Goal: Task Accomplishment & Management: Manage account settings

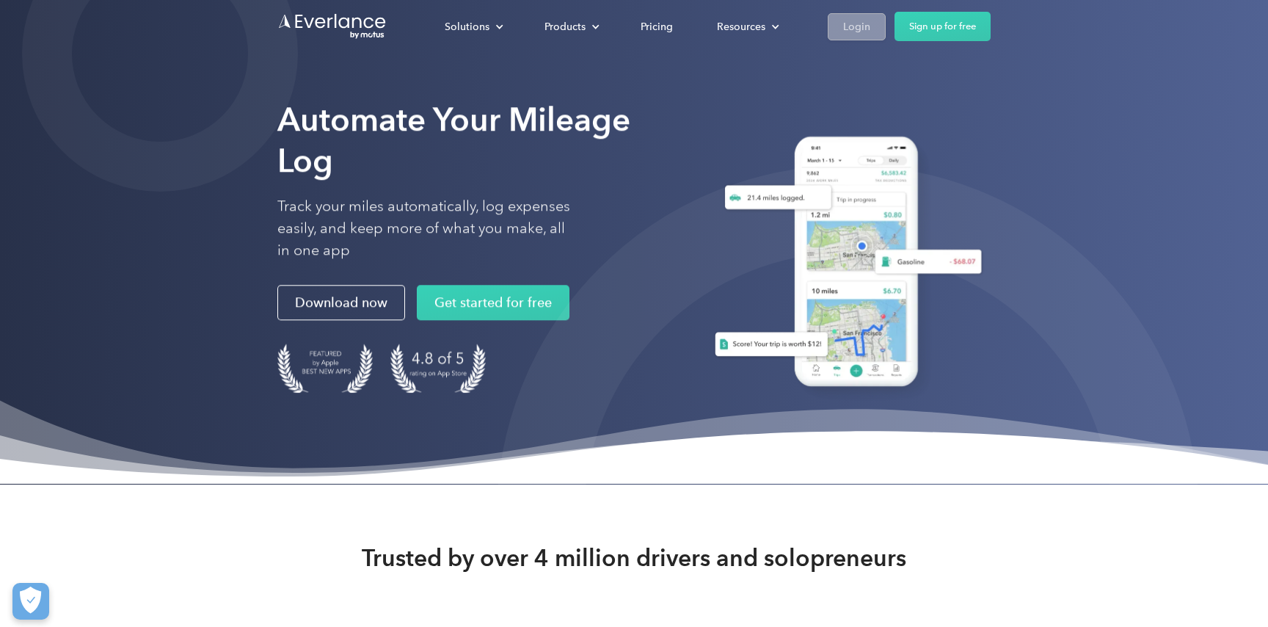
click at [849, 26] on div "Login" at bounding box center [856, 27] width 27 height 18
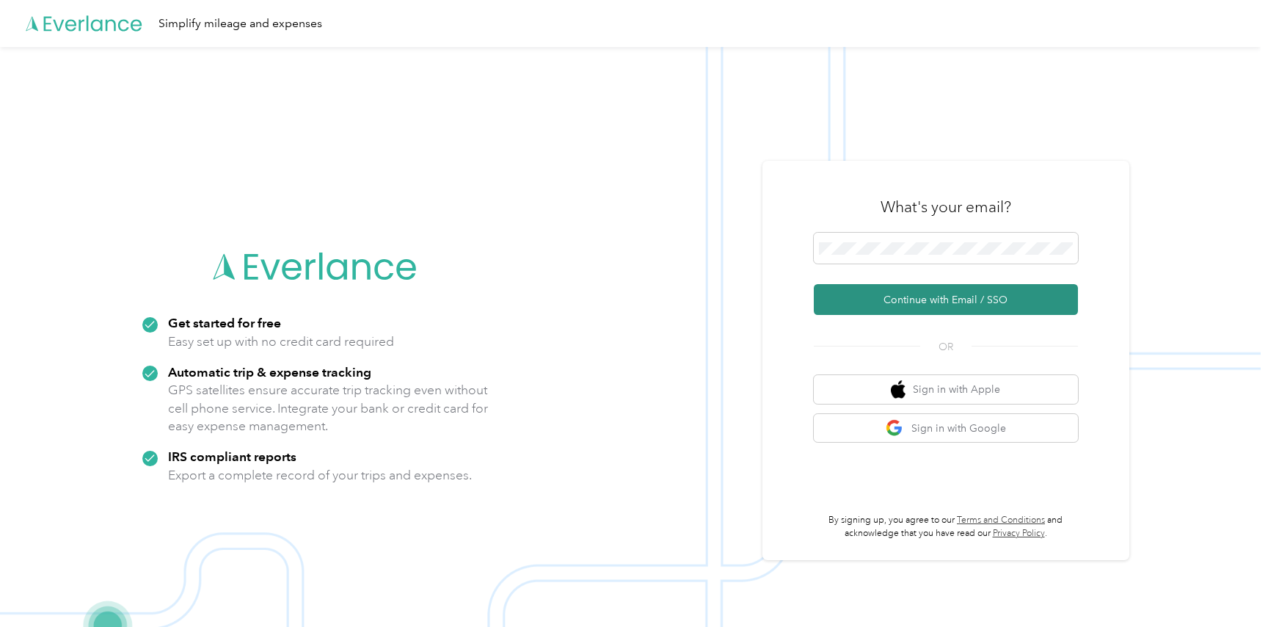
click at [935, 304] on button "Continue with Email / SSO" at bounding box center [946, 299] width 264 height 31
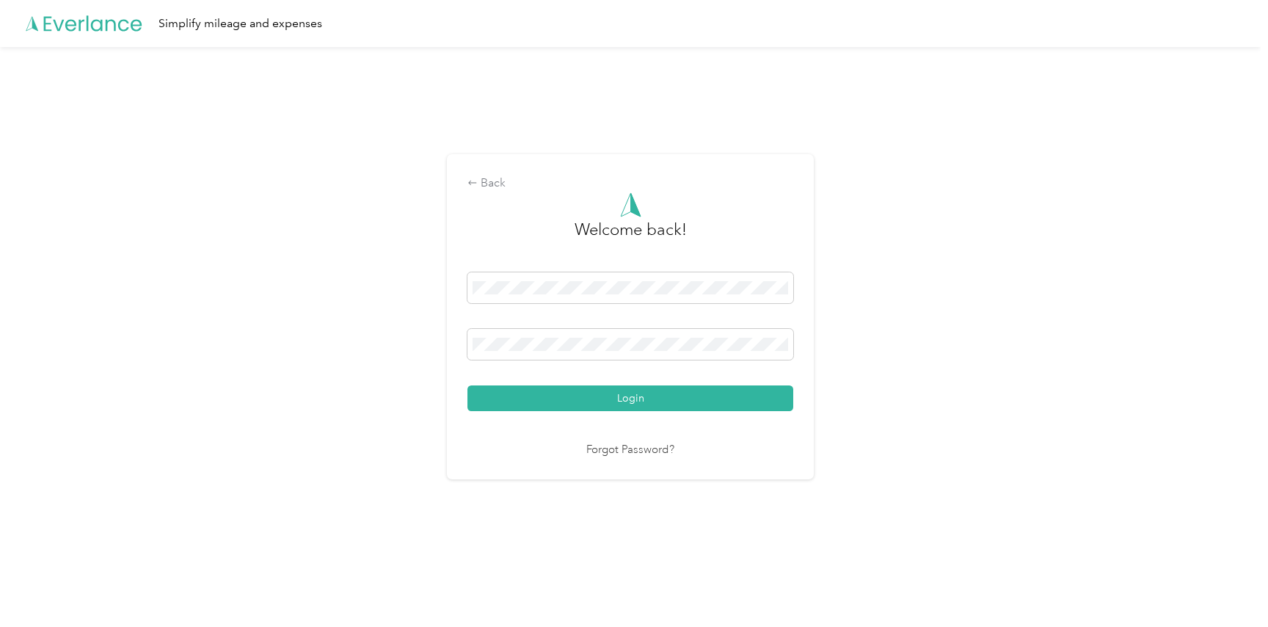
click at [594, 400] on button "Login" at bounding box center [630, 398] width 326 height 26
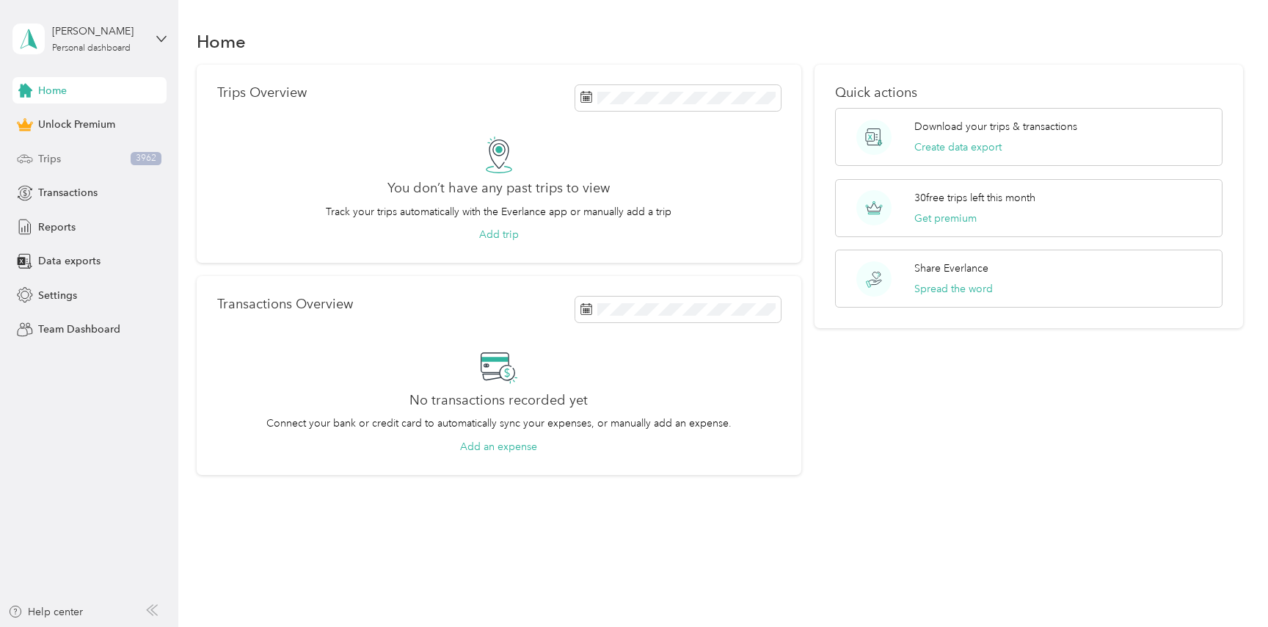
click at [48, 156] on span "Trips" at bounding box center [49, 158] width 23 height 15
click at [157, 38] on icon at bounding box center [161, 39] width 10 height 10
click at [62, 122] on div "Log out" at bounding box center [53, 120] width 56 height 15
